Goal: Information Seeking & Learning: Check status

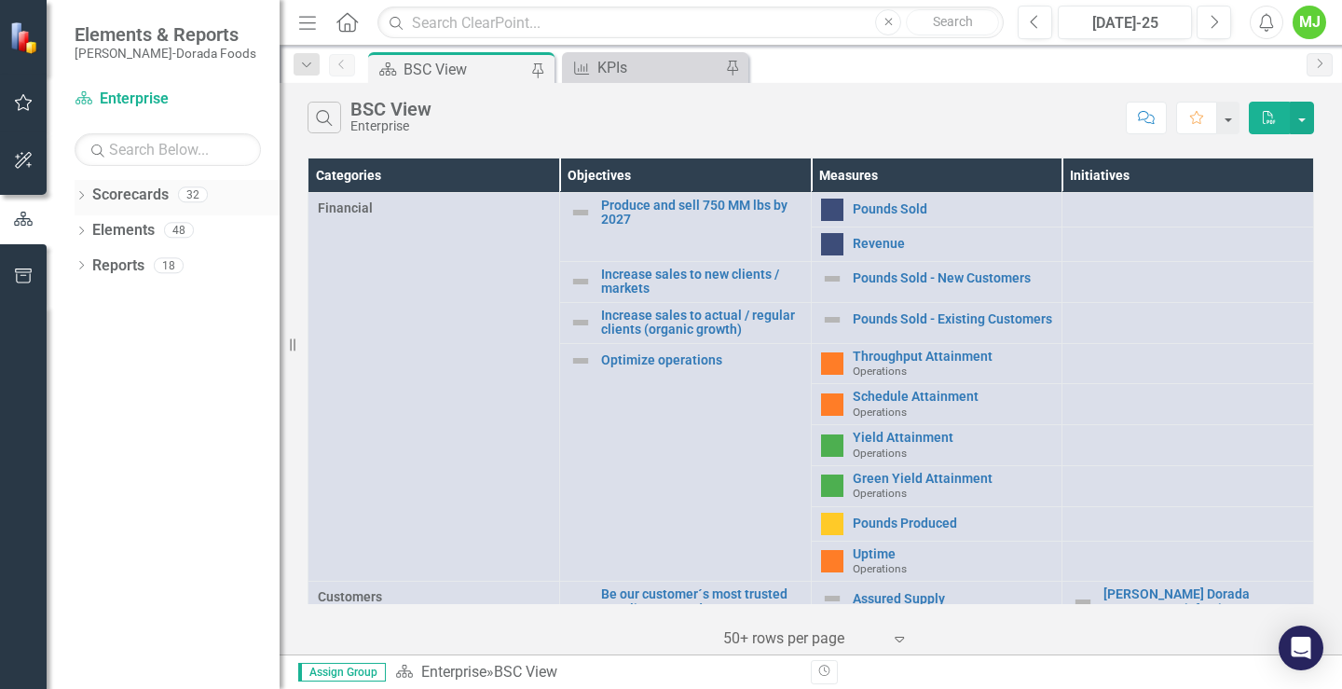
click at [83, 194] on icon "Dropdown" at bounding box center [81, 197] width 13 height 10
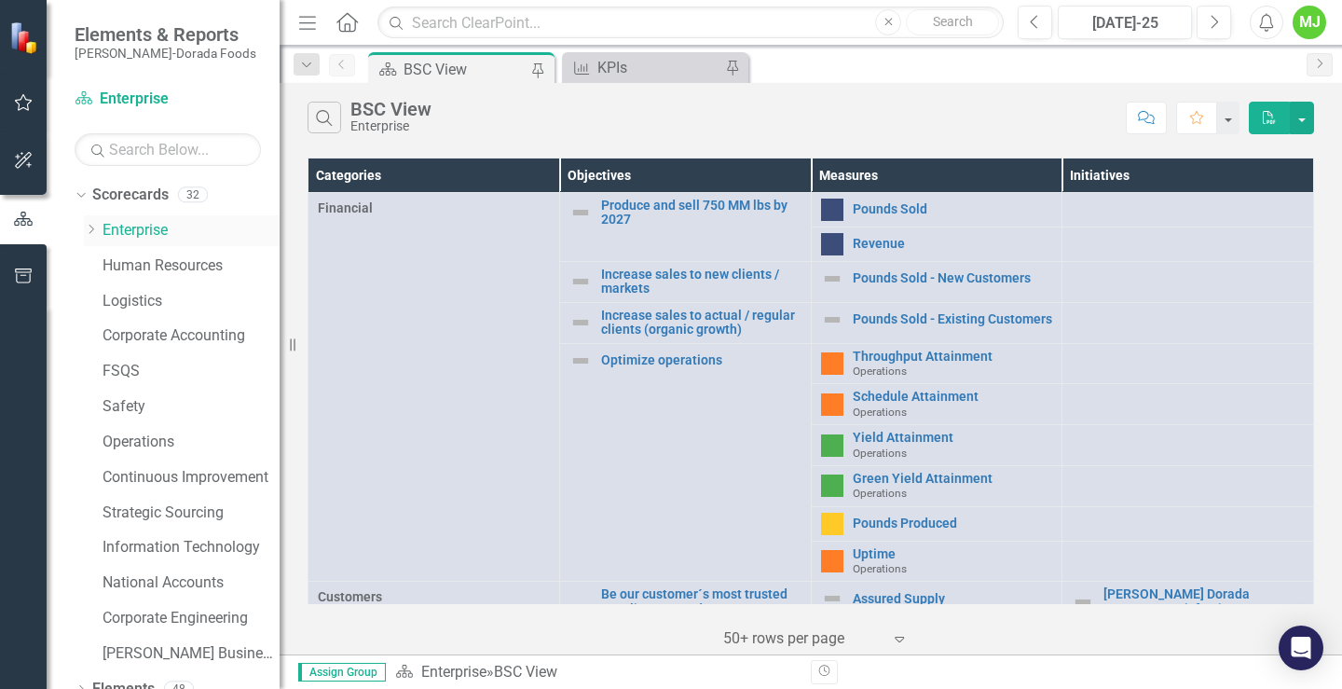
click at [94, 235] on icon "Dropdown" at bounding box center [91, 229] width 14 height 11
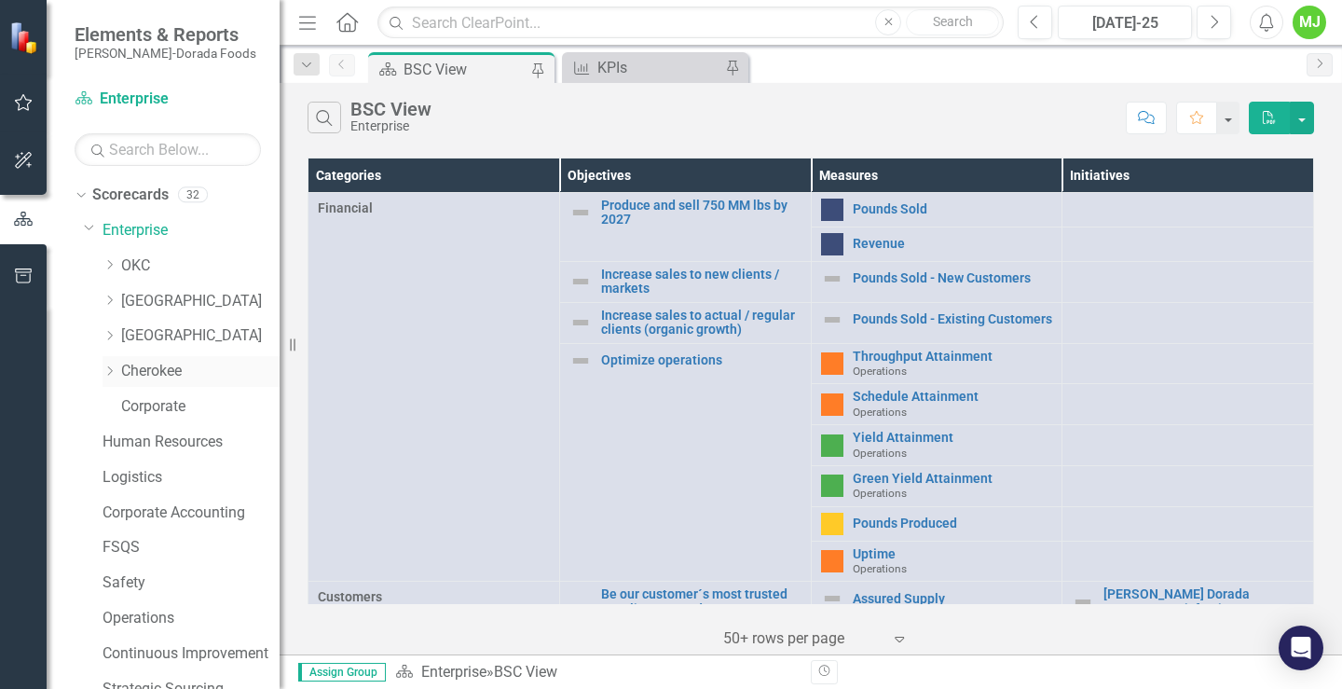
click at [148, 374] on link "Cherokee" at bounding box center [200, 371] width 158 height 21
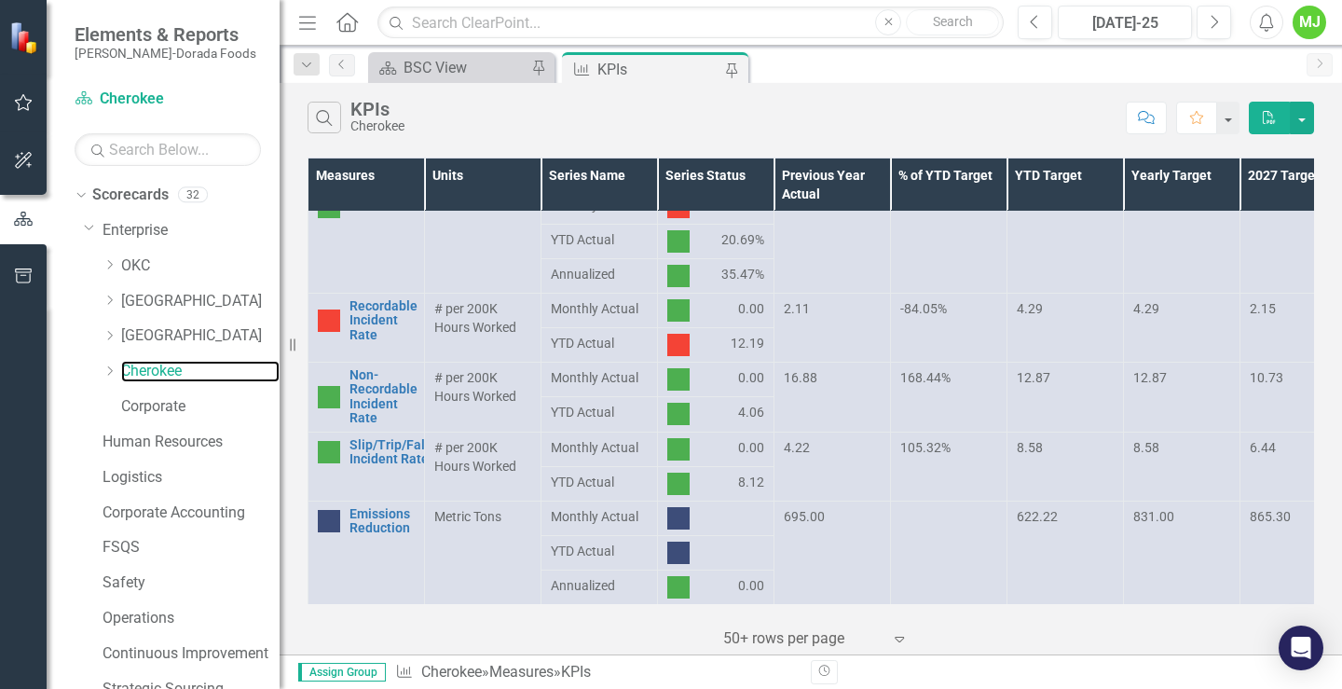
scroll to position [780, 0]
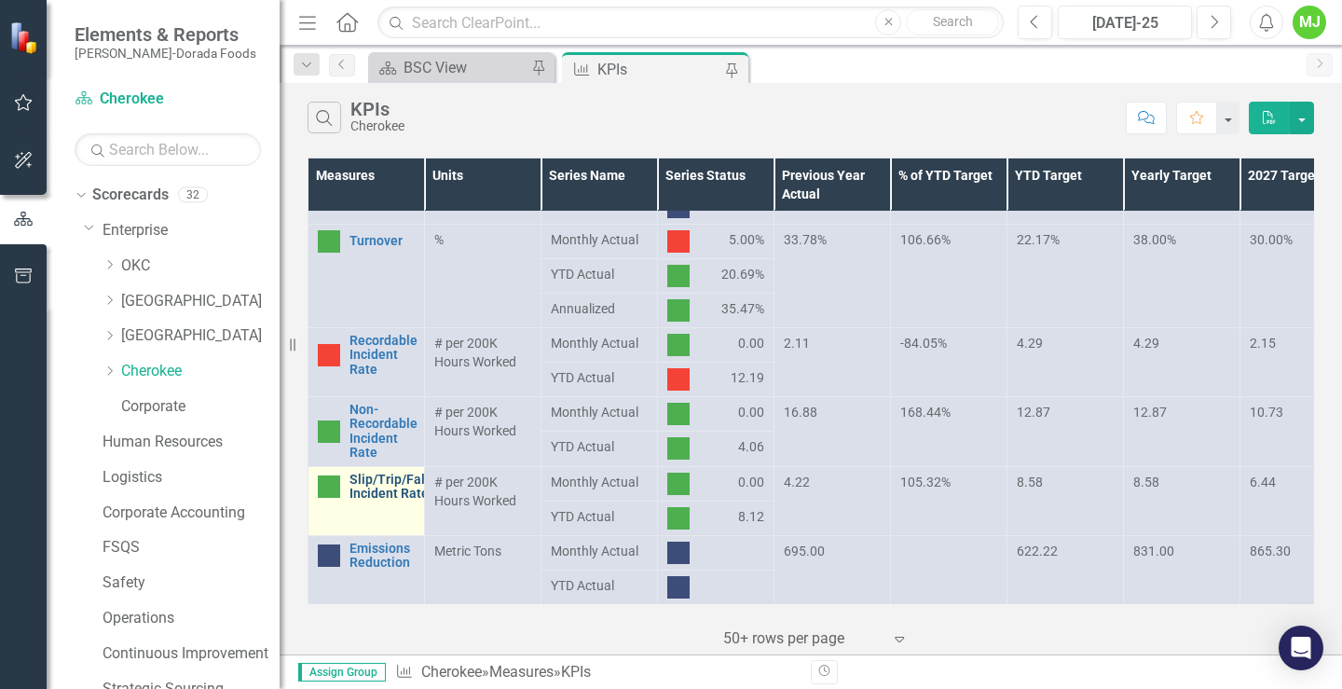
click at [361, 495] on link "Slip/Trip/Fall Incident Rate" at bounding box center [389, 487] width 79 height 29
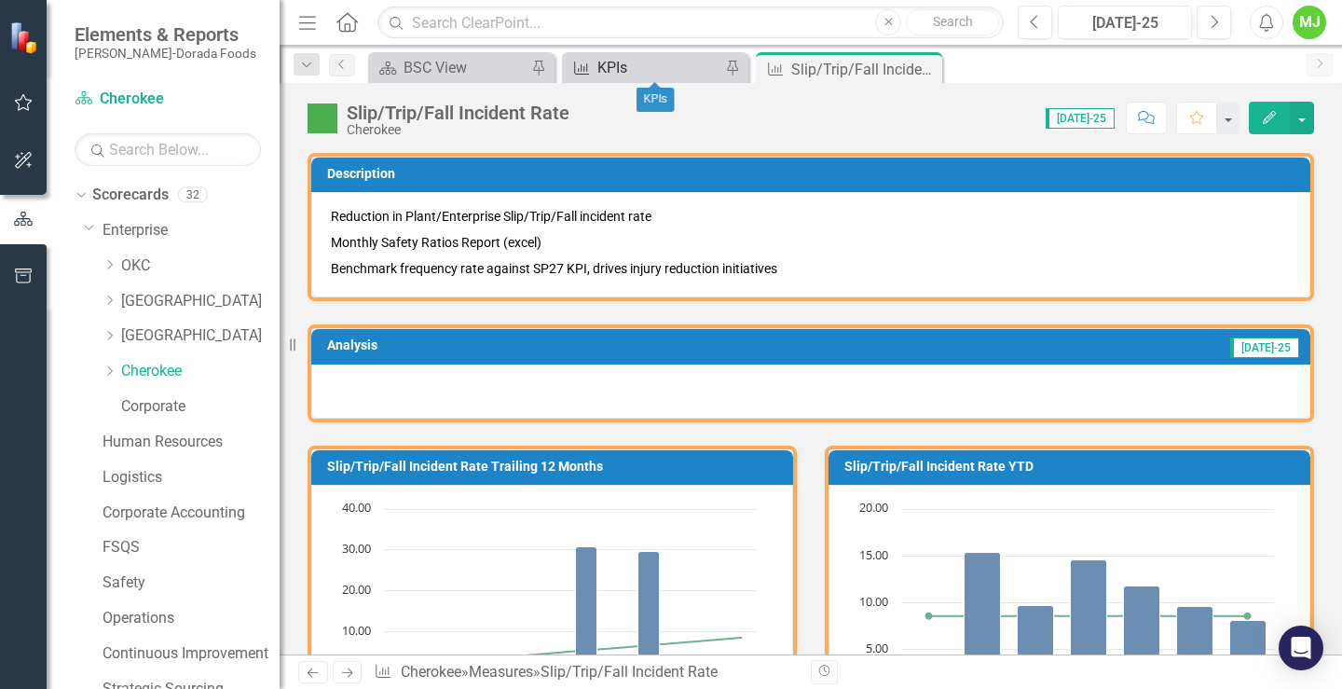
click at [673, 71] on div "KPIs" at bounding box center [659, 67] width 123 height 23
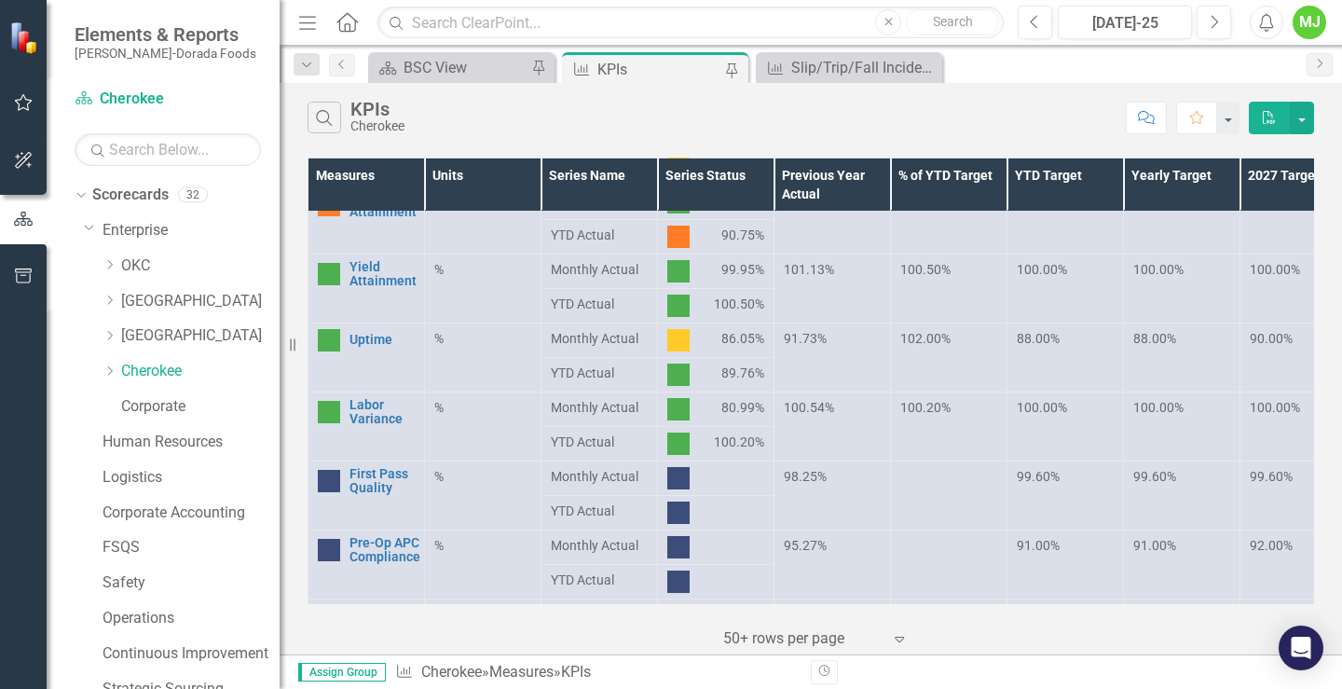
scroll to position [466, 0]
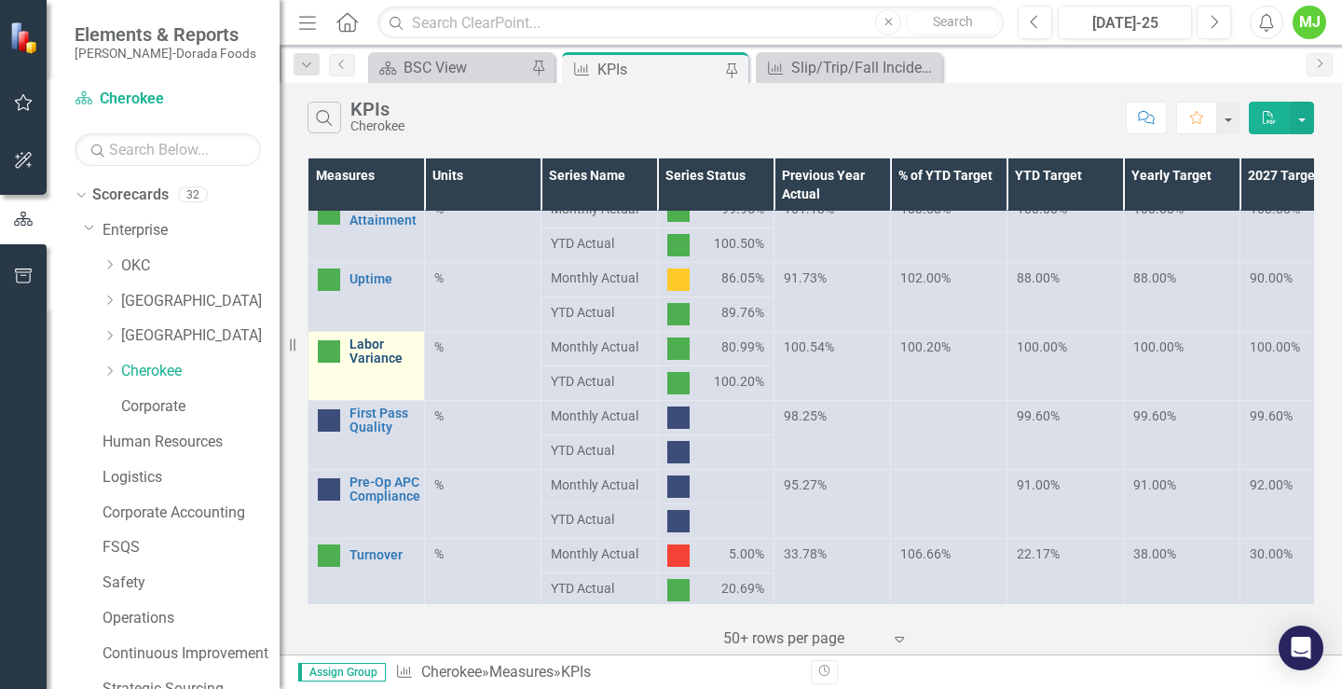
click at [366, 357] on link "Labor Variance" at bounding box center [382, 351] width 65 height 29
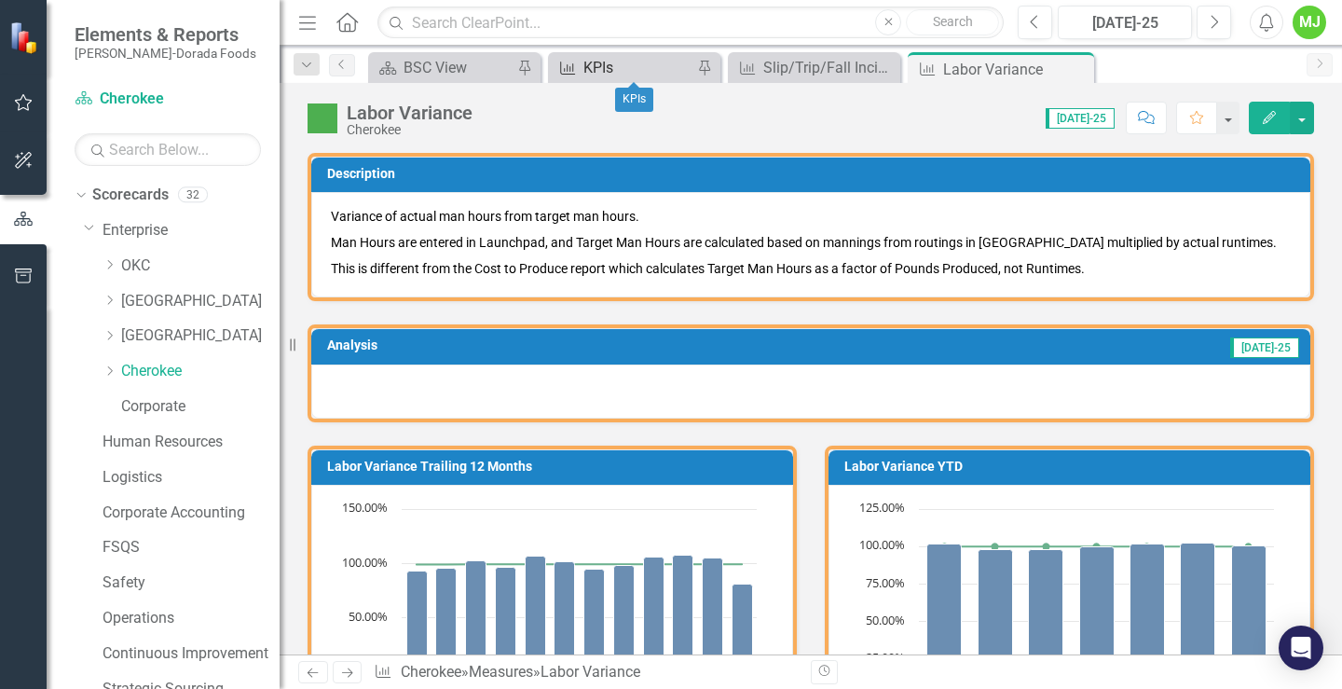
click at [612, 62] on div "KPIs" at bounding box center [638, 67] width 109 height 23
